Goal: Navigation & Orientation: Find specific page/section

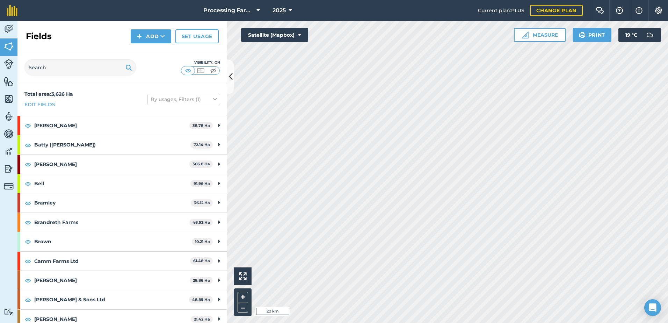
scroll to position [594, 0]
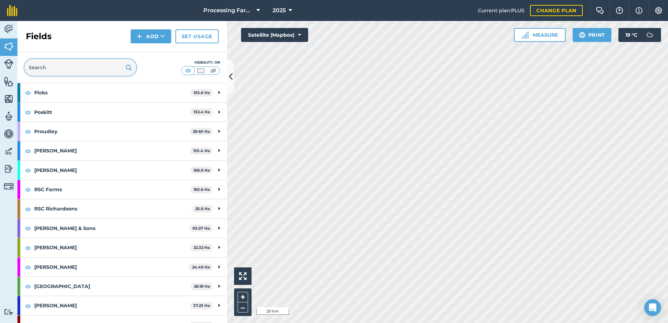
click at [56, 73] on input "text" at bounding box center [80, 67] width 112 height 17
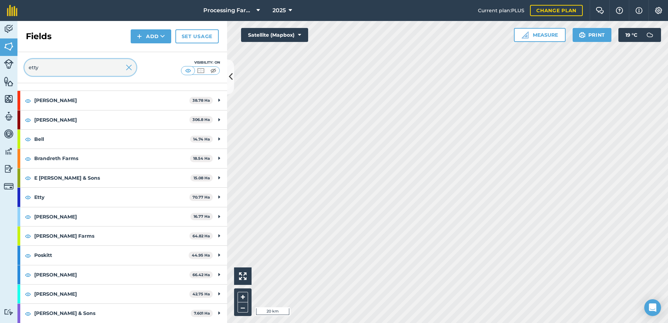
scroll to position [0, 0]
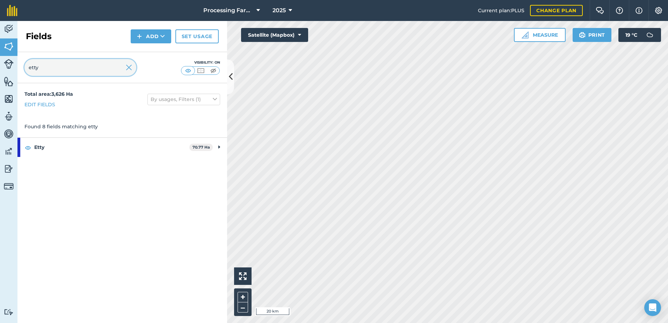
type input "etty"
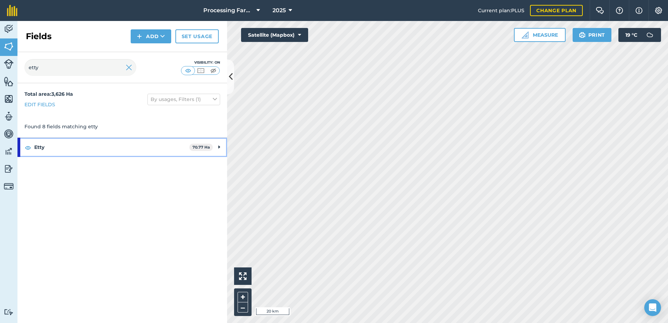
click at [46, 148] on strong "Etty" at bounding box center [111, 147] width 155 height 19
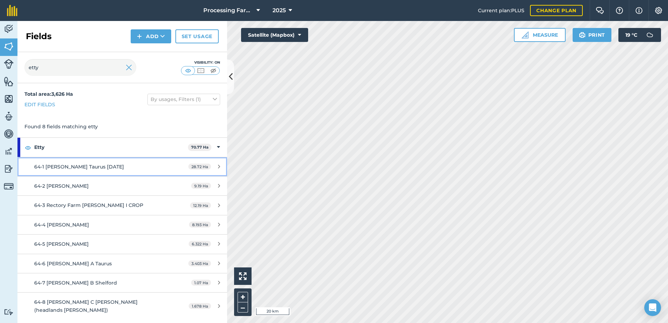
click at [58, 164] on span "64-1 [PERSON_NAME] Taurus [DATE]" at bounding box center [79, 166] width 90 height 6
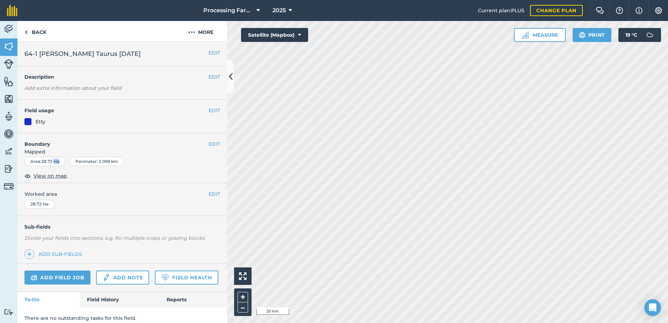
click at [58, 164] on div "Area : 28.72 Ha" at bounding box center [44, 161] width 41 height 9
drag, startPoint x: 58, startPoint y: 164, endPoint x: 45, endPoint y: 176, distance: 17.6
click at [45, 176] on span "View on map" at bounding box center [51, 176] width 34 height 8
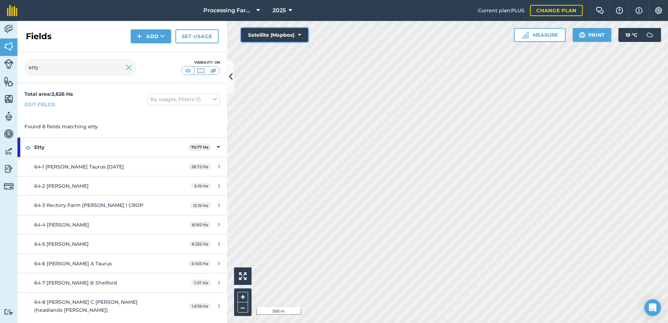
click at [287, 37] on button "Satellite (Mapbox)" at bounding box center [274, 35] width 67 height 14
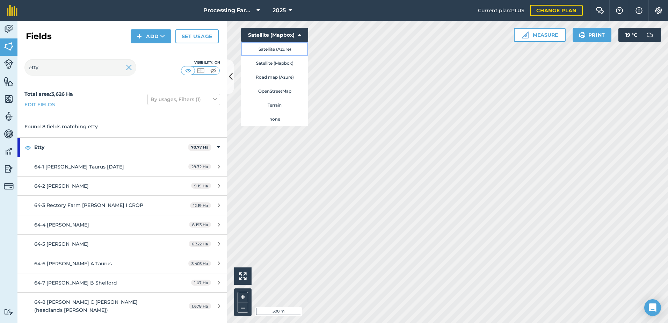
click at [285, 51] on button "Satellite (Azure)" at bounding box center [274, 49] width 67 height 14
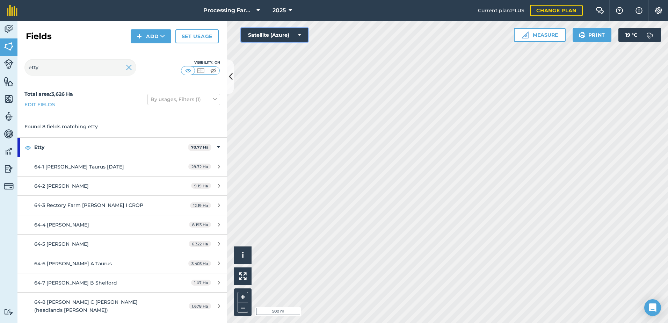
click at [285, 35] on button "Satellite (Azure)" at bounding box center [274, 35] width 67 height 14
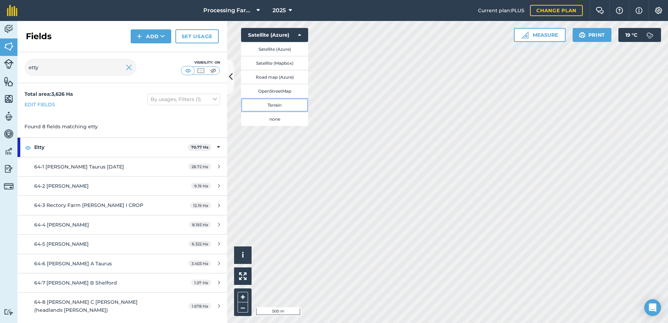
click at [285, 109] on button "Terrain" at bounding box center [274, 105] width 67 height 14
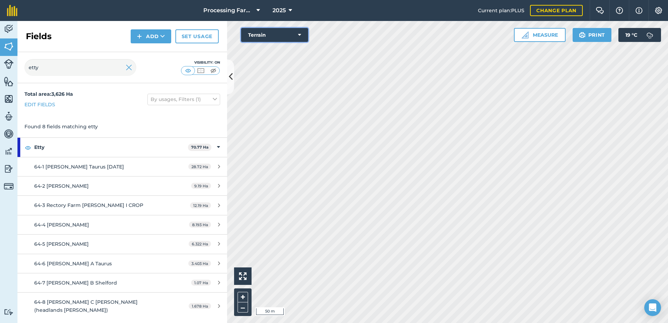
click at [267, 35] on button "Terrain" at bounding box center [274, 35] width 67 height 14
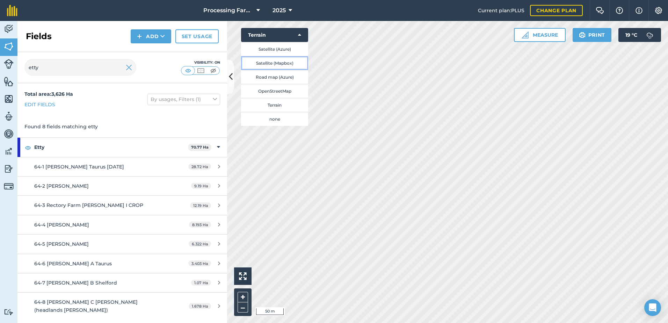
click at [271, 66] on button "Satellite (Mapbox)" at bounding box center [274, 63] width 67 height 14
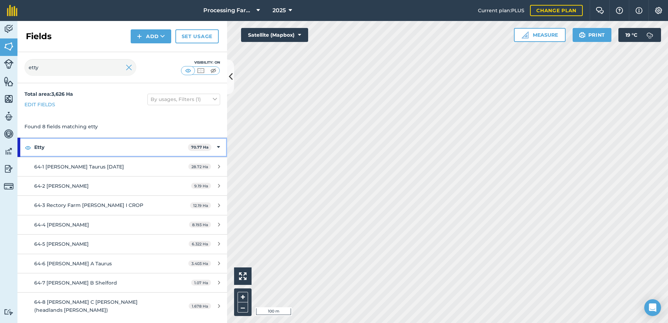
click at [42, 146] on strong "Etty" at bounding box center [111, 147] width 154 height 19
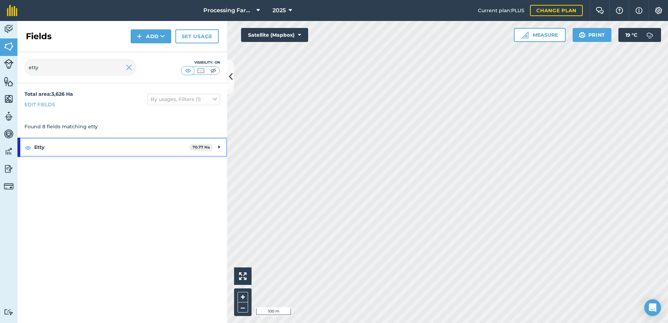
click at [42, 146] on strong "Etty" at bounding box center [111, 147] width 155 height 19
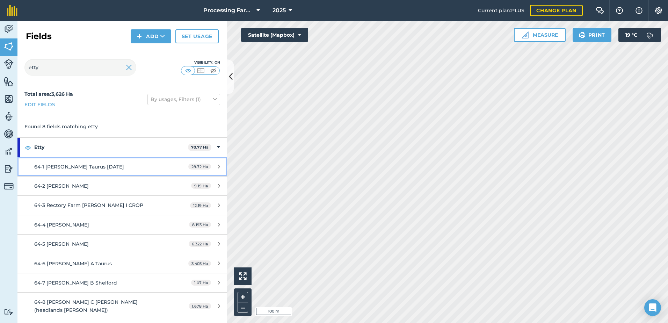
click at [76, 164] on span "64-1 [PERSON_NAME] Taurus [DATE]" at bounding box center [79, 166] width 90 height 6
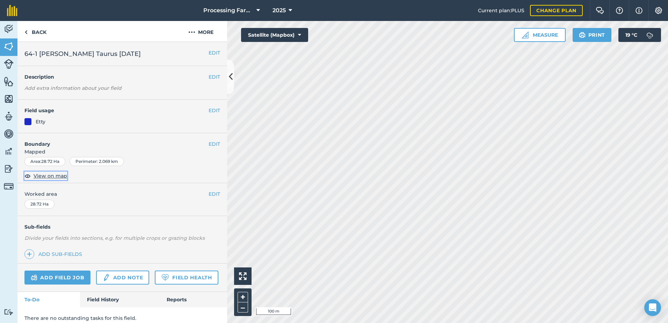
click at [56, 177] on span "View on map" at bounding box center [51, 176] width 34 height 8
click at [36, 30] on link "Back" at bounding box center [35, 31] width 36 height 21
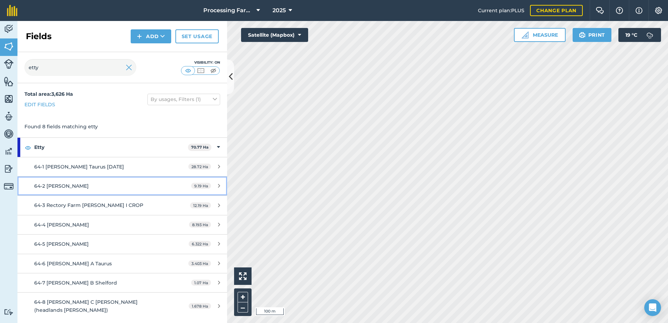
click at [65, 188] on span "64-2 [PERSON_NAME]" at bounding box center [61, 186] width 54 height 6
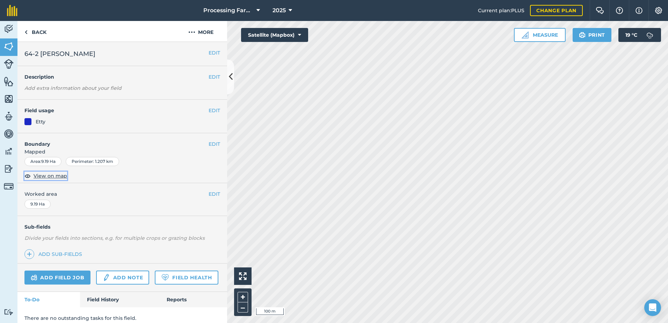
click at [54, 176] on span "View on map" at bounding box center [51, 176] width 34 height 8
click at [38, 33] on link "Back" at bounding box center [35, 31] width 36 height 21
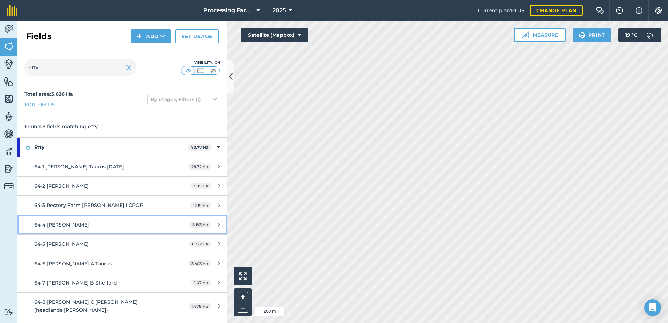
click at [84, 226] on span "64-4 [PERSON_NAME]" at bounding box center [61, 224] width 55 height 6
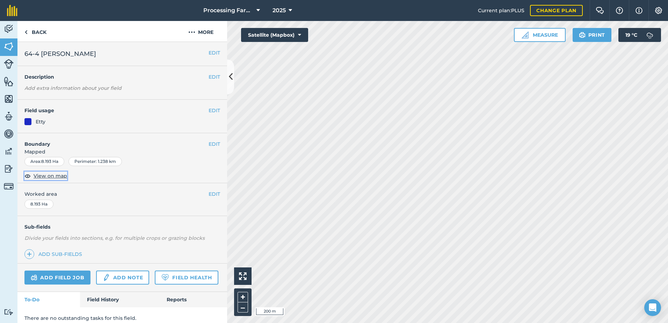
click at [54, 176] on span "View on map" at bounding box center [51, 176] width 34 height 8
click at [667, 144] on html "Processing Farms 2025 Current plan : PLUS Change plan Farm Chat Help Info Setti…" at bounding box center [334, 161] width 668 height 323
click at [42, 33] on link "Back" at bounding box center [35, 31] width 36 height 21
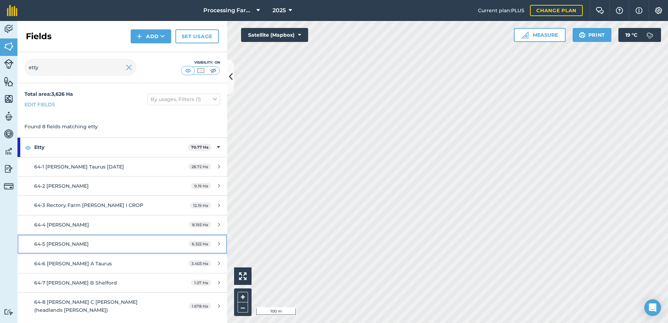
click at [80, 246] on span "64-5 [PERSON_NAME]" at bounding box center [61, 244] width 54 height 6
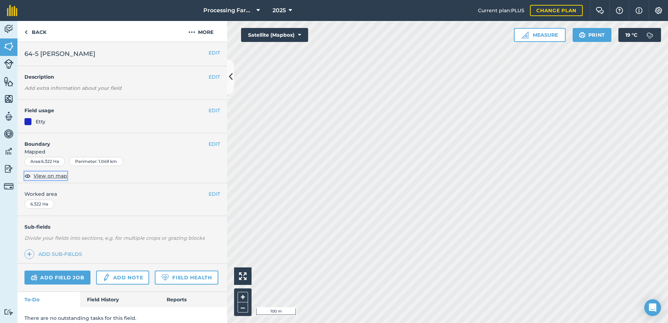
click at [63, 178] on span "View on map" at bounding box center [51, 176] width 34 height 8
click at [50, 34] on link "Back" at bounding box center [35, 31] width 36 height 21
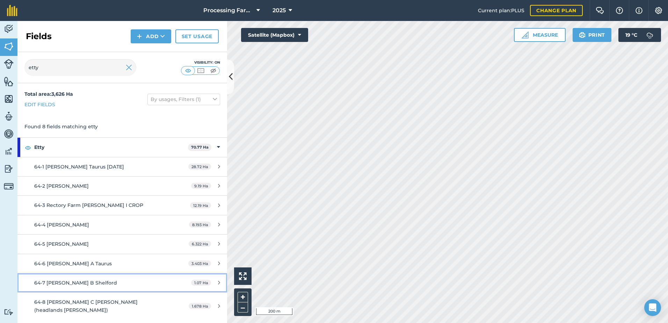
click at [92, 284] on span "64-7 [PERSON_NAME] B Shelford" at bounding box center [75, 282] width 83 height 6
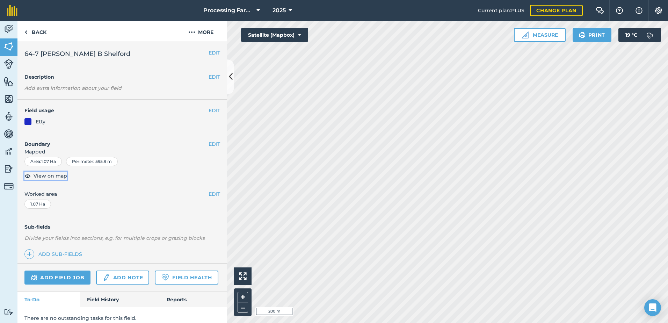
click at [51, 177] on span "View on map" at bounding box center [51, 176] width 34 height 8
click at [44, 32] on link "Back" at bounding box center [35, 31] width 36 height 21
